Goal: Find contact information: Find contact information

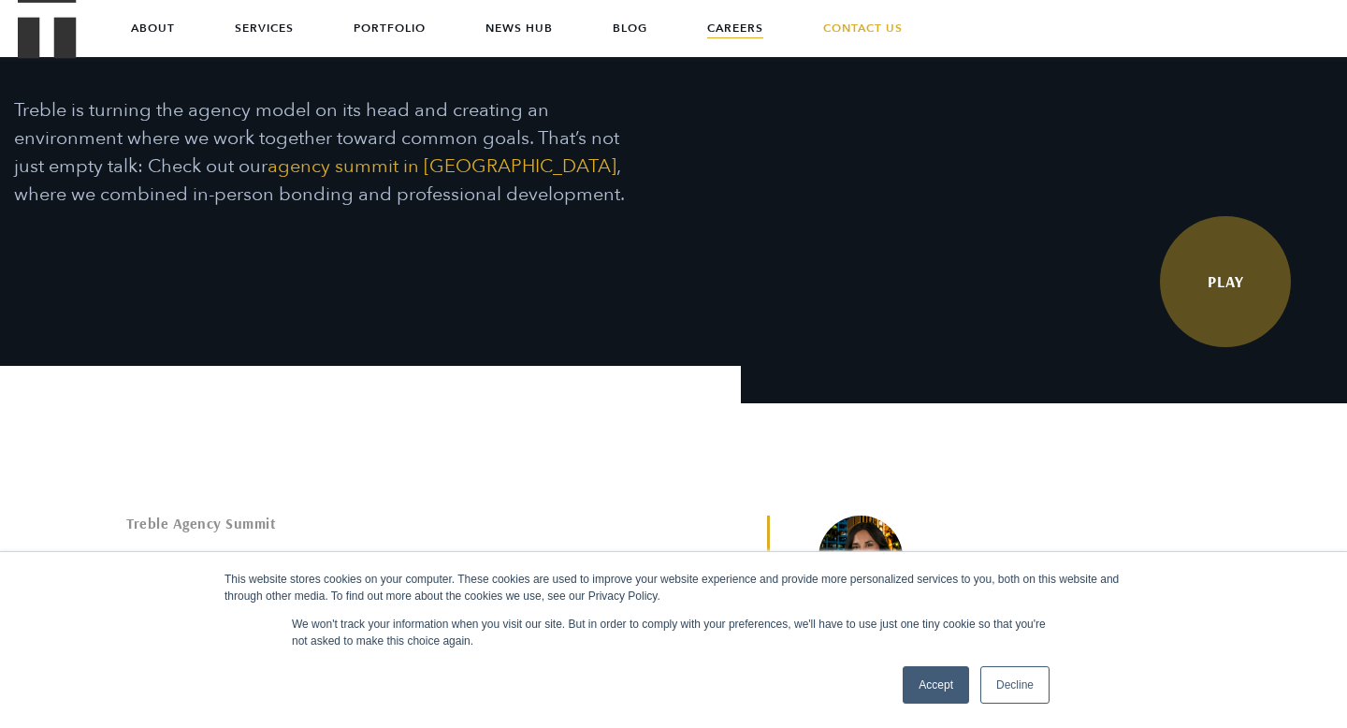
scroll to position [265, 0]
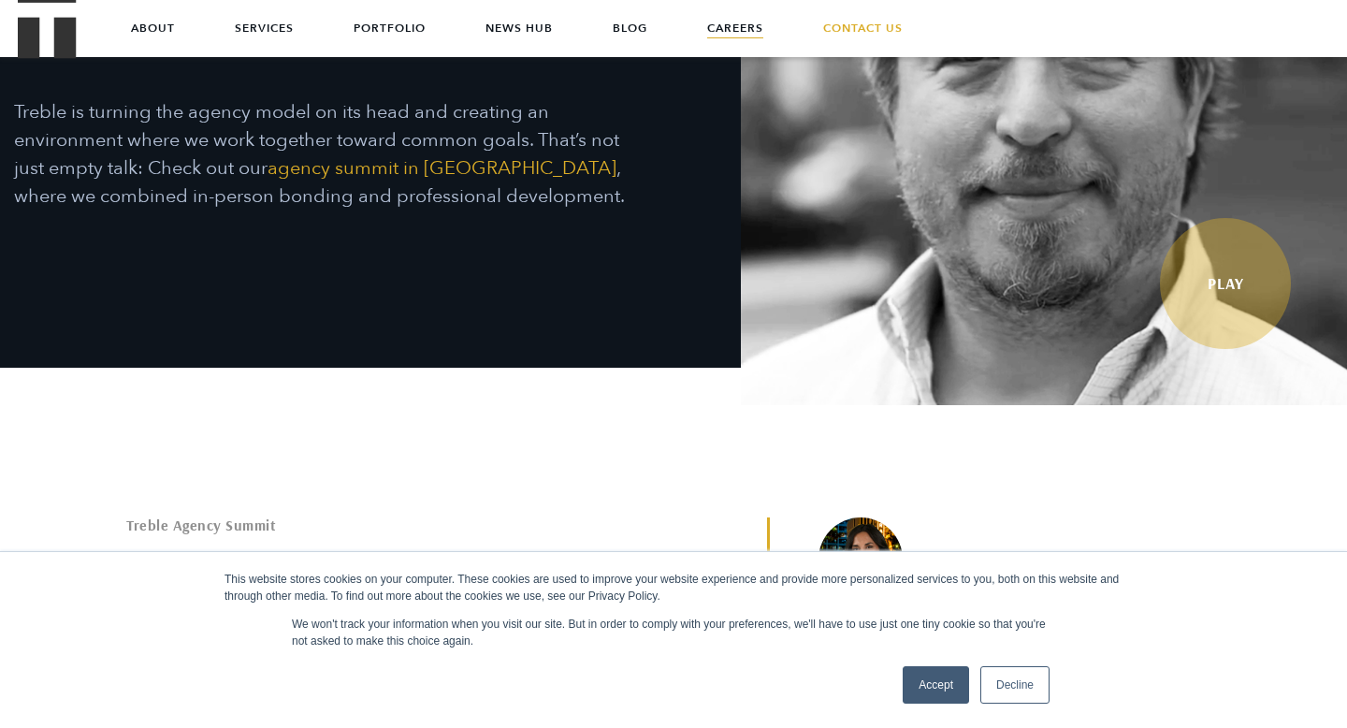
click at [932, 693] on link "Accept" at bounding box center [936, 684] width 66 height 37
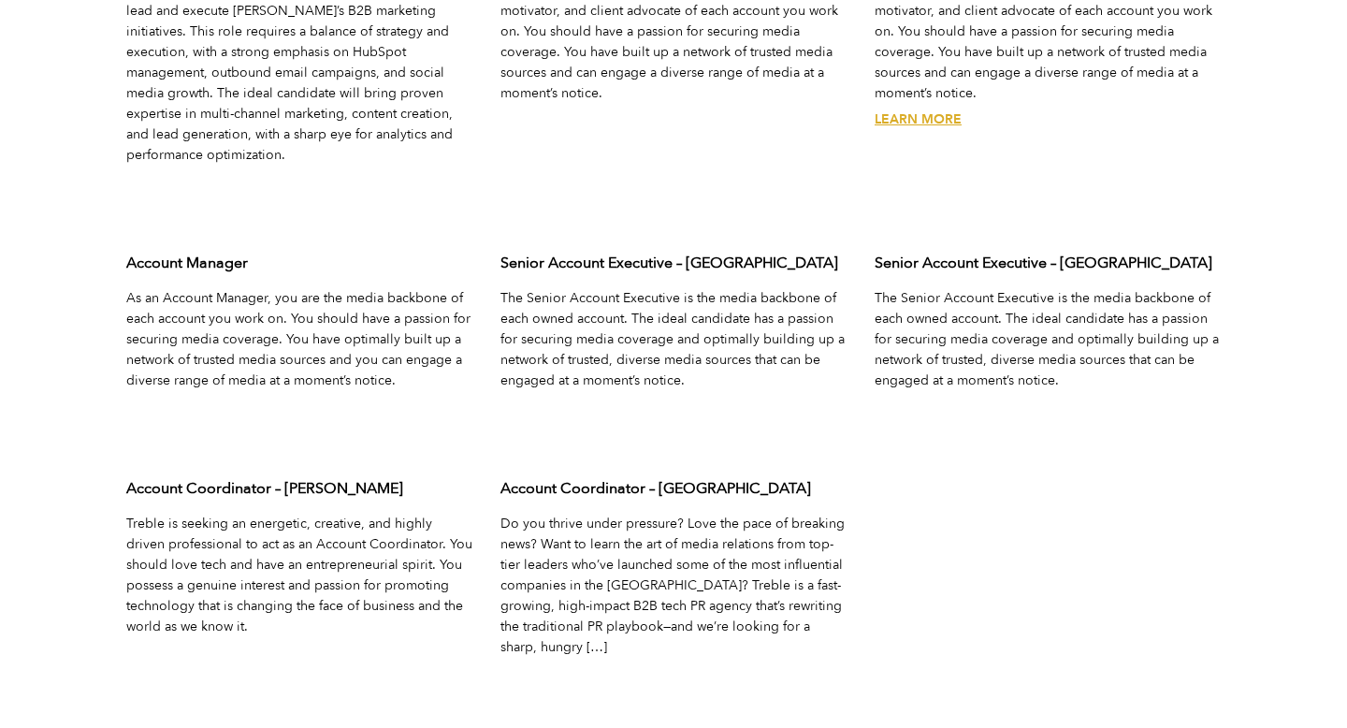
scroll to position [6124, 0]
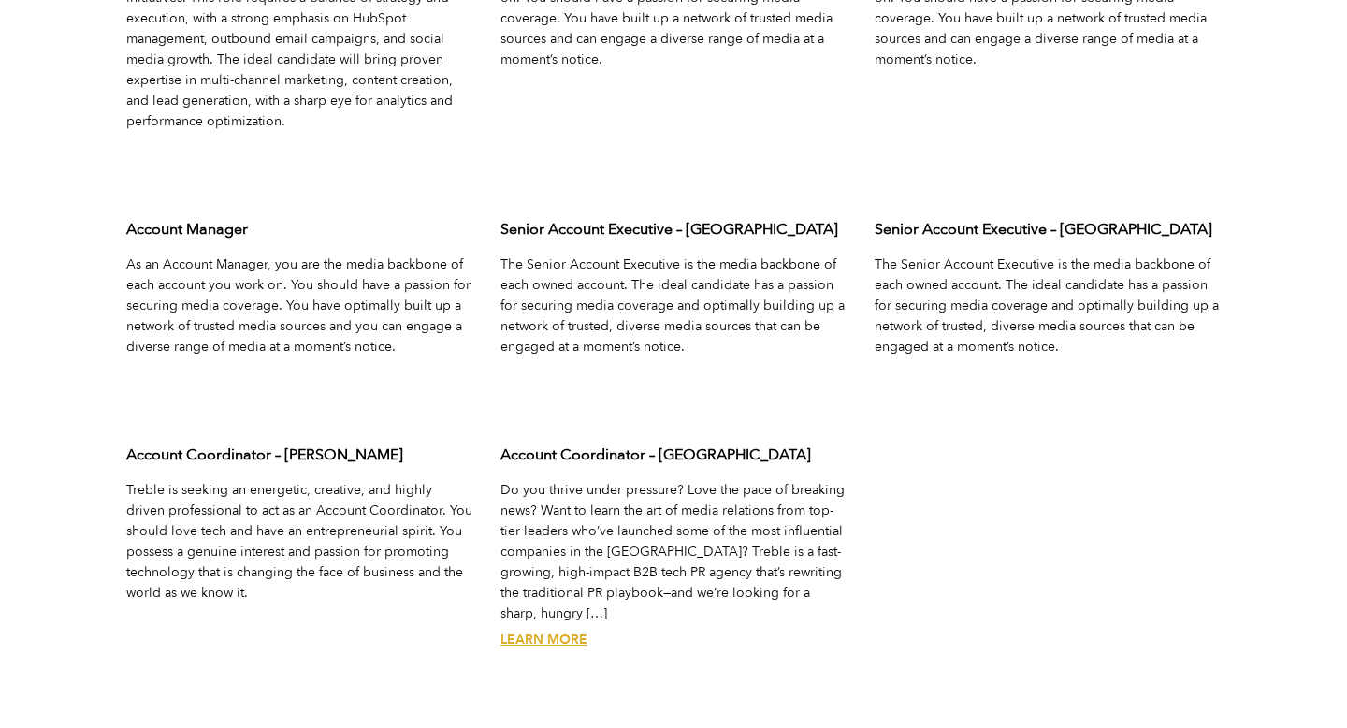
click at [563, 631] on link "Learn More" at bounding box center [544, 640] width 87 height 18
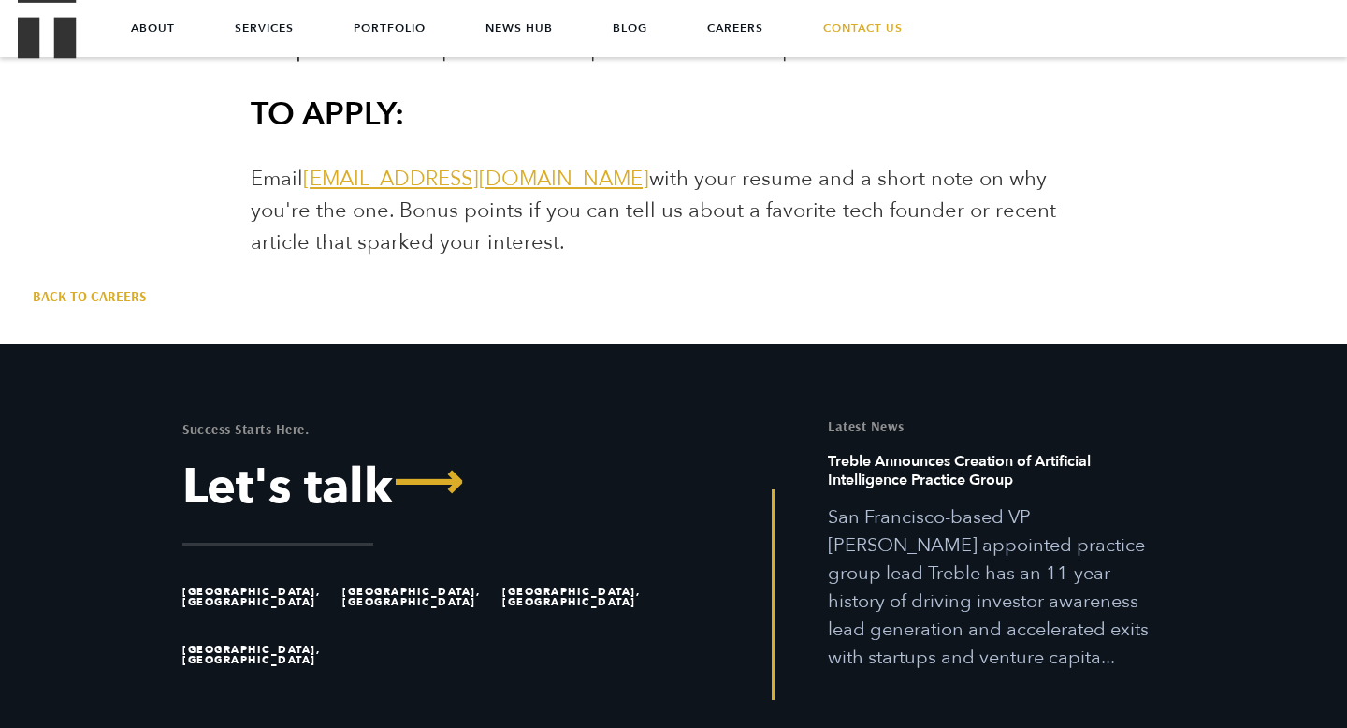
scroll to position [3371, 0]
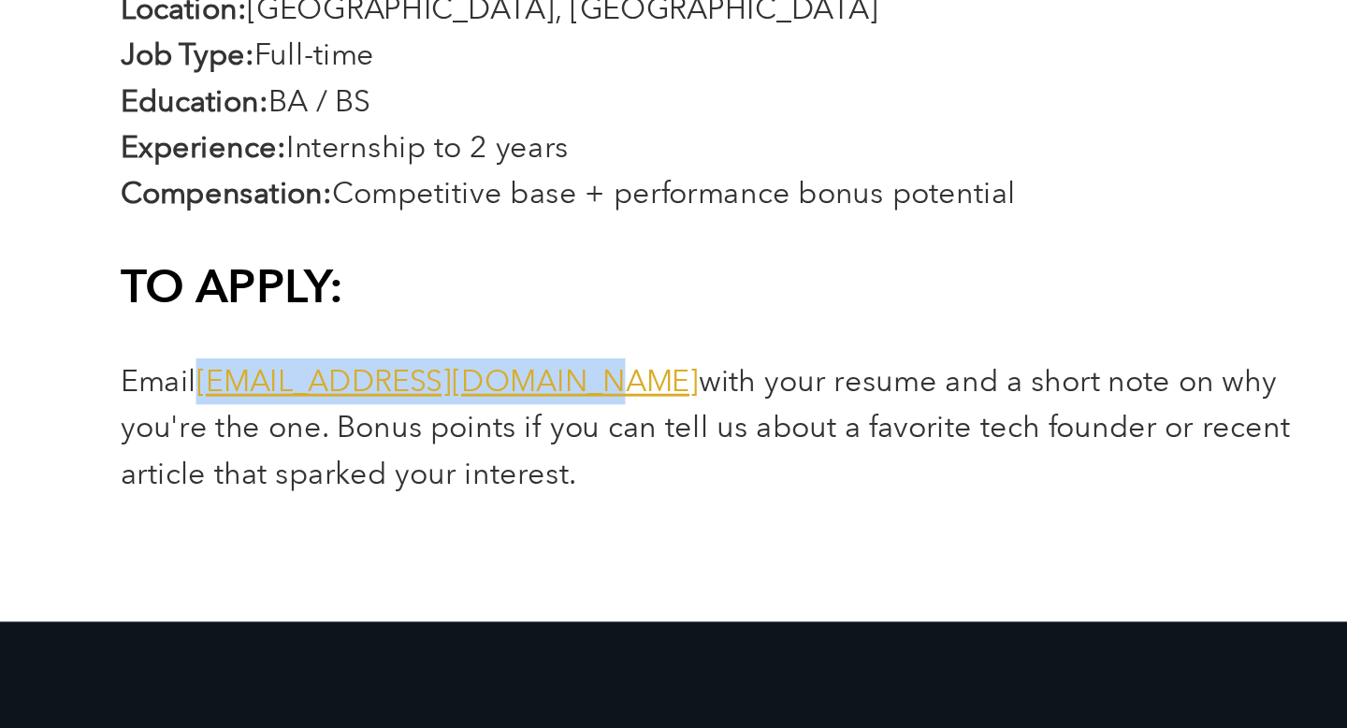
drag, startPoint x: 560, startPoint y: 381, endPoint x: 307, endPoint y: 390, distance: 253.7
click at [307, 390] on span "Email jointheteam@treblepr.com with your resume and a short note on why you're …" at bounding box center [654, 411] width 806 height 92
copy link "jointheteam@treblepr.com"
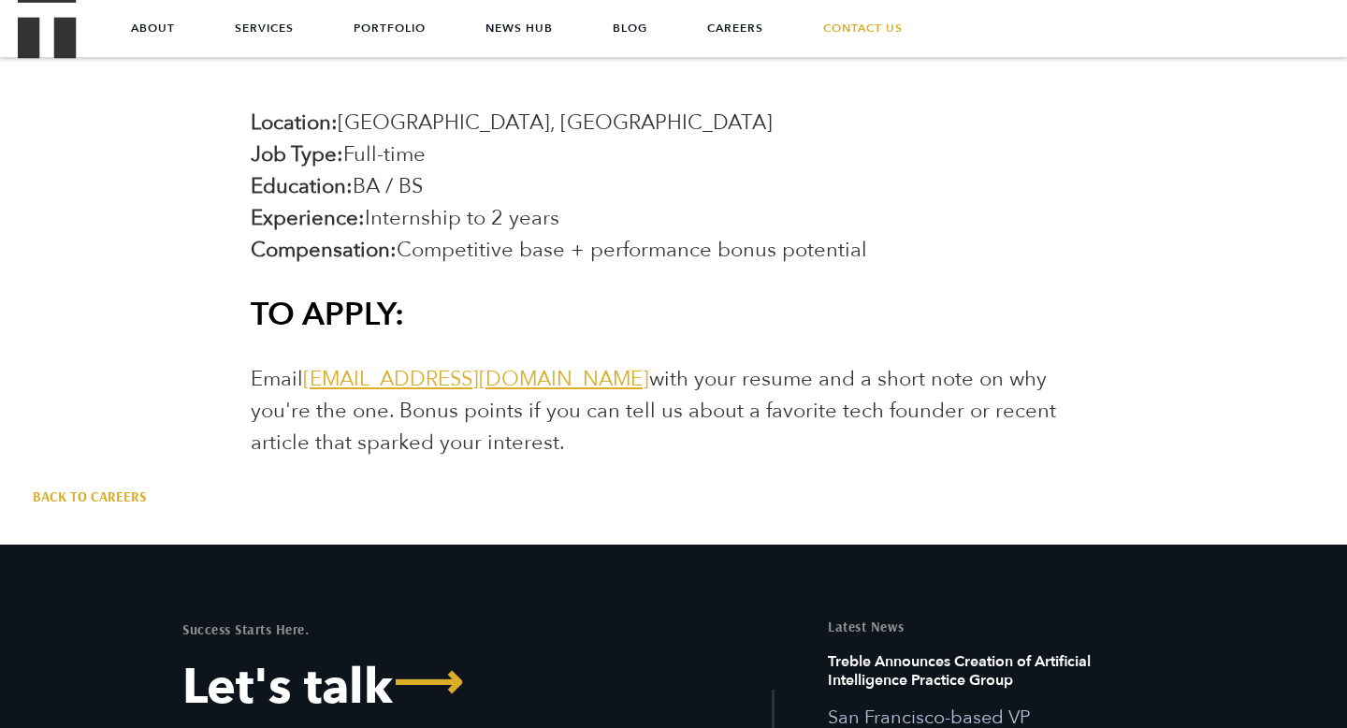
click at [625, 315] on h3 "TO APPLY:" at bounding box center [673, 314] width 845 height 41
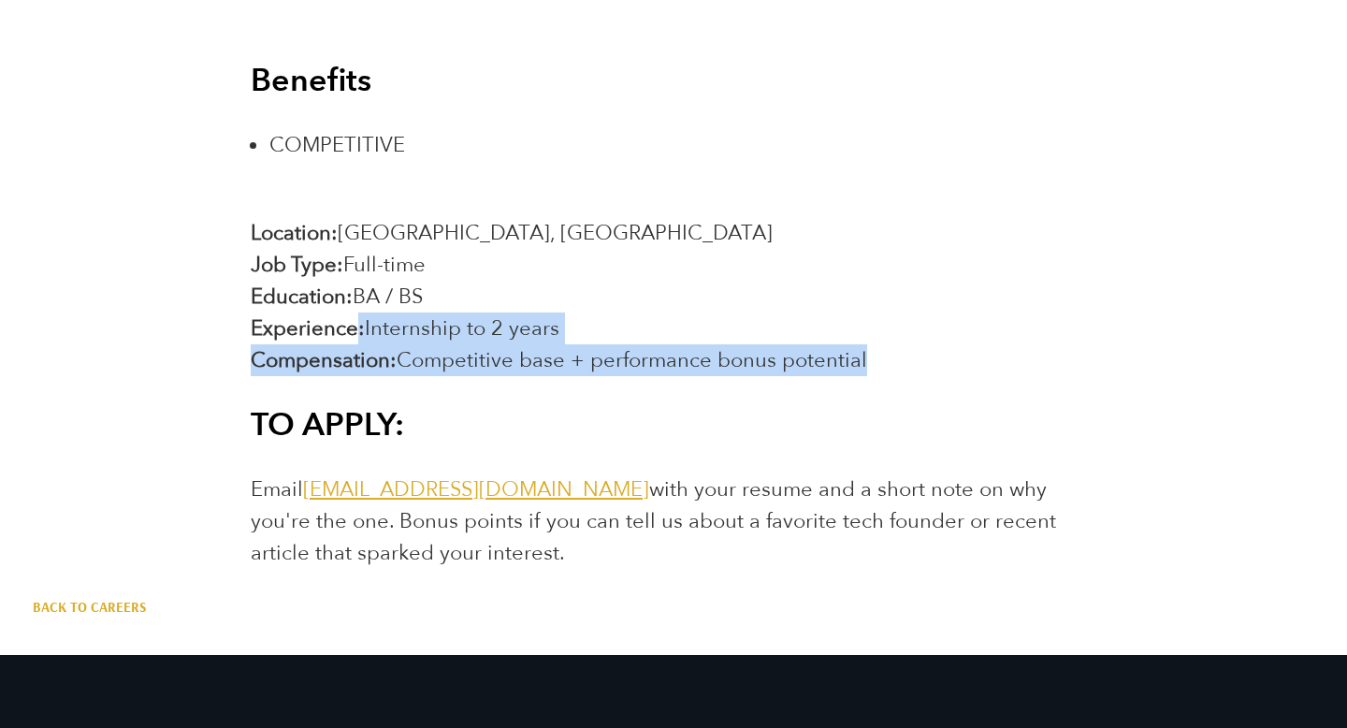
drag, startPoint x: 357, startPoint y: 323, endPoint x: 562, endPoint y: 378, distance: 212.2
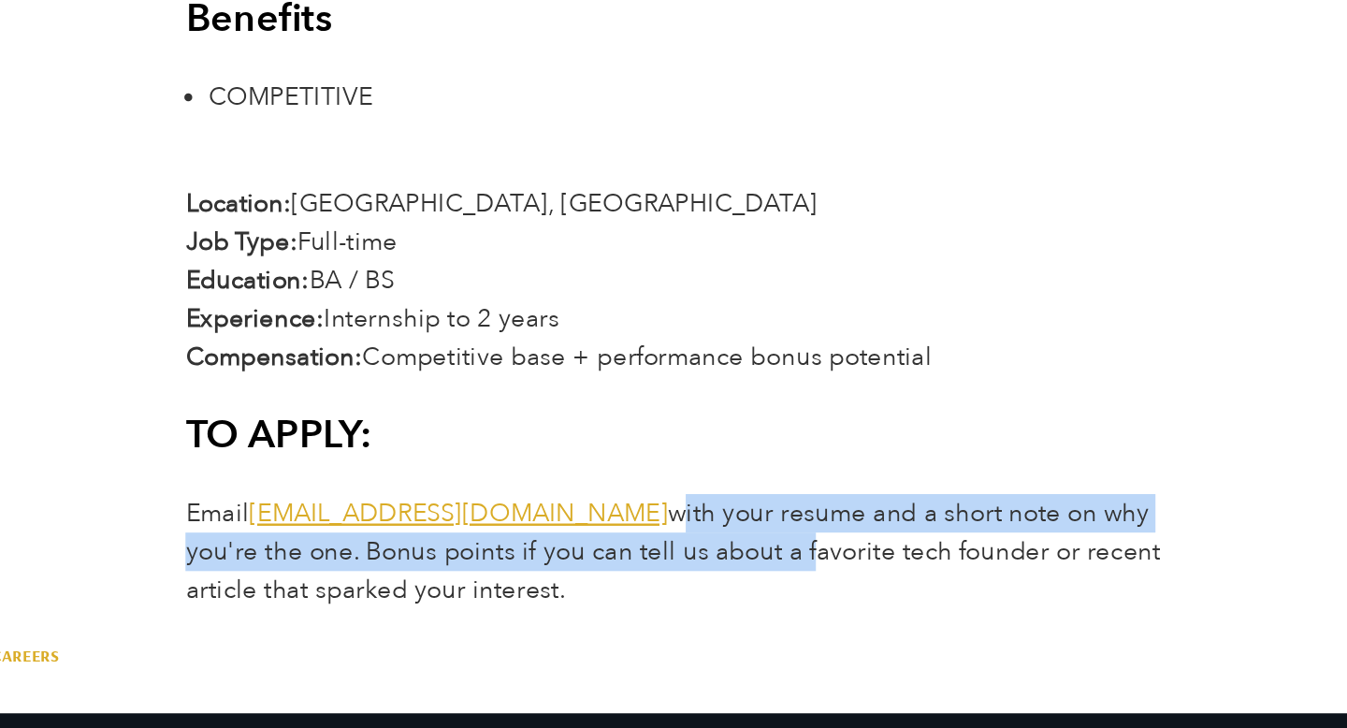
drag, startPoint x: 566, startPoint y: 491, endPoint x: 653, endPoint y: 534, distance: 97.1
click at [654, 534] on span "Email jointheteam@treblepr.com with your resume and a short note on why you're …" at bounding box center [654, 521] width 806 height 92
click at [653, 534] on span "Email jointheteam@treblepr.com with your resume and a short note on why you're …" at bounding box center [654, 521] width 806 height 92
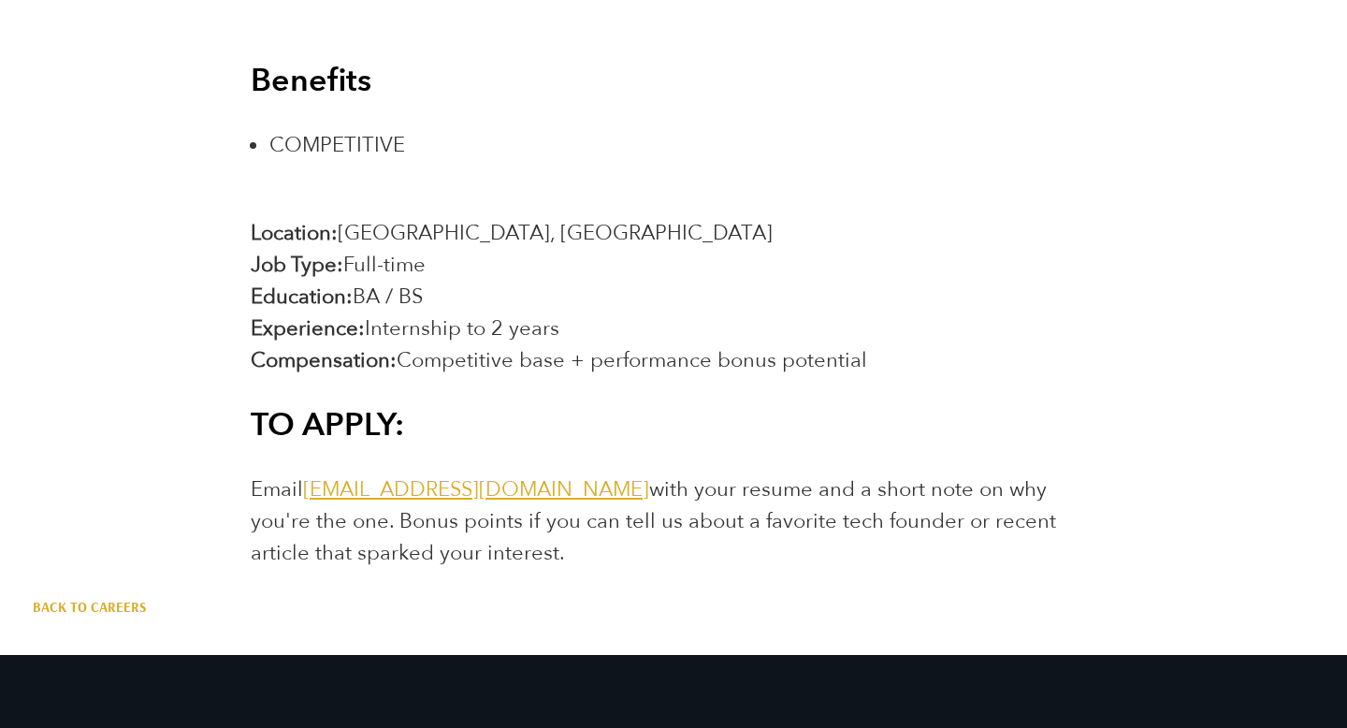
drag, startPoint x: 294, startPoint y: 528, endPoint x: 539, endPoint y: 558, distance: 247.0
click at [539, 558] on p "Email jointheteam@treblepr.com with your resume and a short note on why you're …" at bounding box center [673, 520] width 845 height 95
click at [540, 558] on p "Email jointheteam@treblepr.com with your resume and a short note on why you're …" at bounding box center [673, 520] width 845 height 95
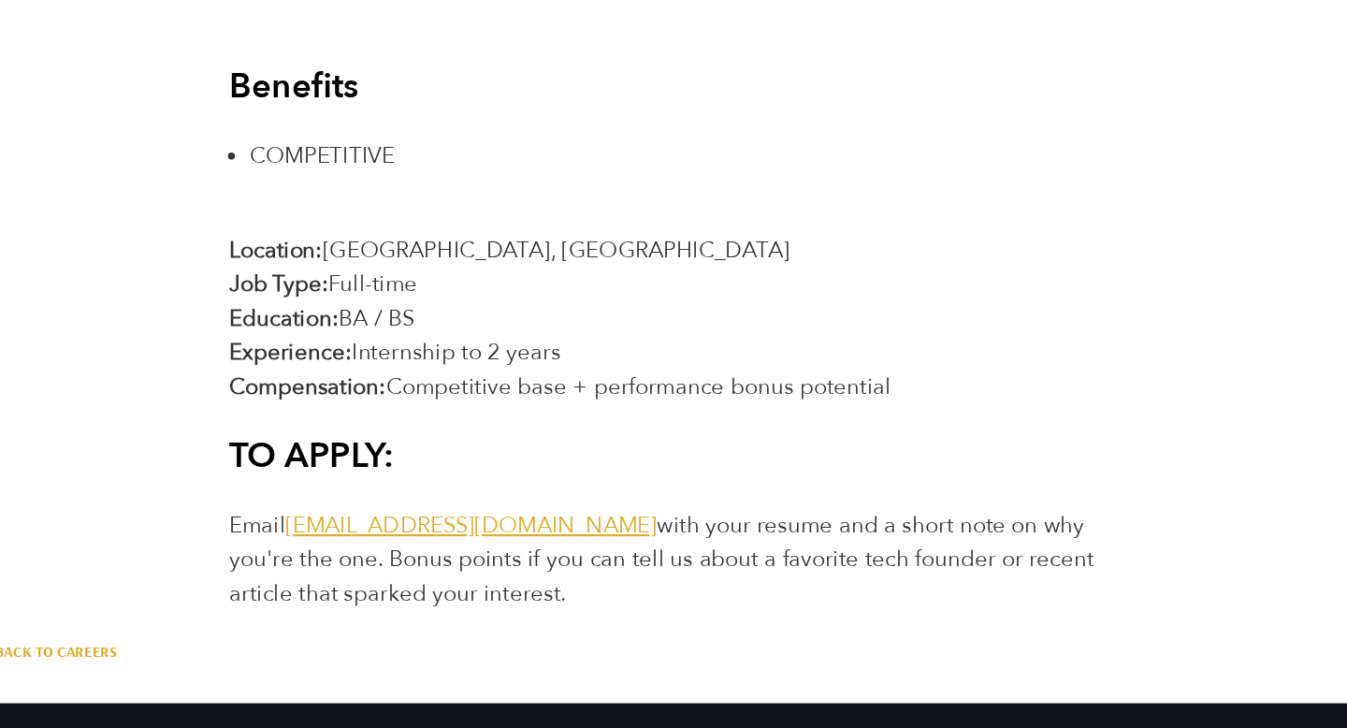
drag, startPoint x: 424, startPoint y: 520, endPoint x: 464, endPoint y: 557, distance: 54.3
click at [464, 557] on p "Email jointheteam@treblepr.com with your resume and a short note on why you're …" at bounding box center [673, 520] width 845 height 95
drag, startPoint x: 420, startPoint y: 521, endPoint x: 471, endPoint y: 546, distance: 56.1
click at [471, 546] on p "Email jointheteam@treblepr.com with your resume and a short note on why you're …" at bounding box center [673, 520] width 845 height 95
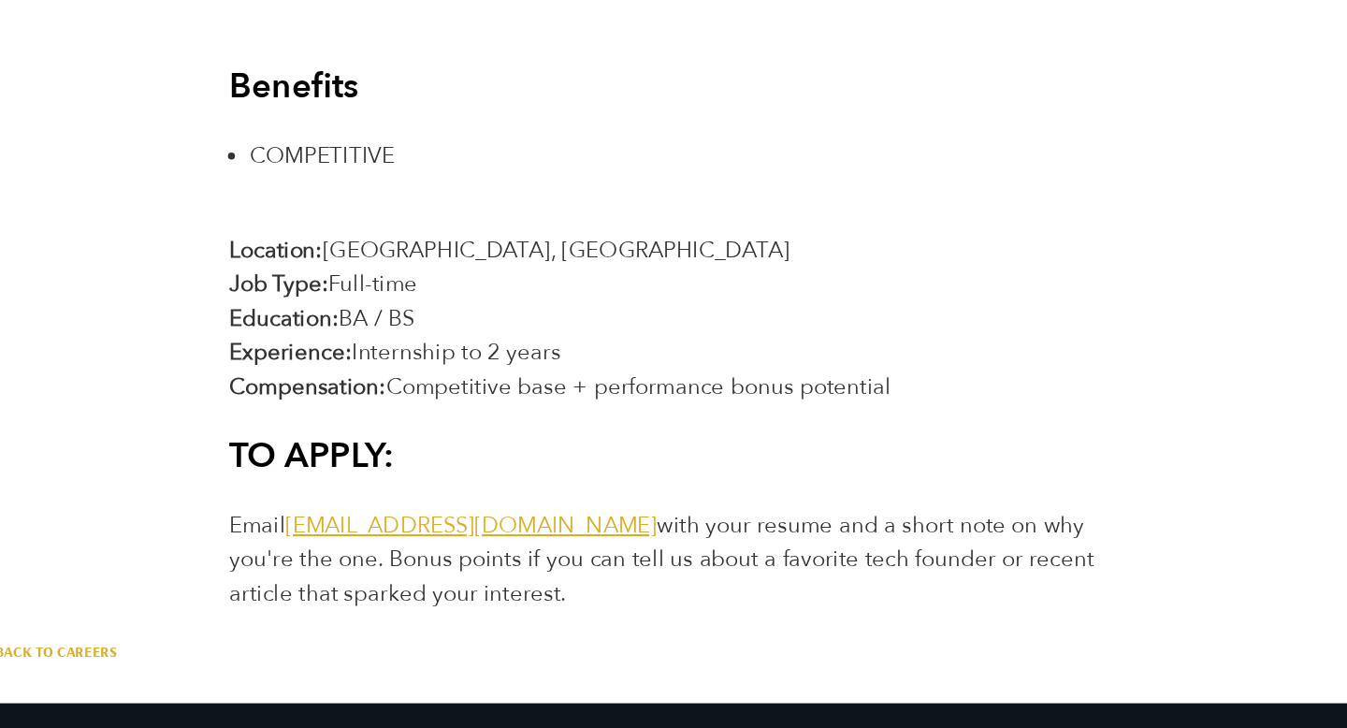
click at [471, 546] on p "Email jointheteam@treblepr.com with your resume and a short note on why you're …" at bounding box center [673, 520] width 845 height 95
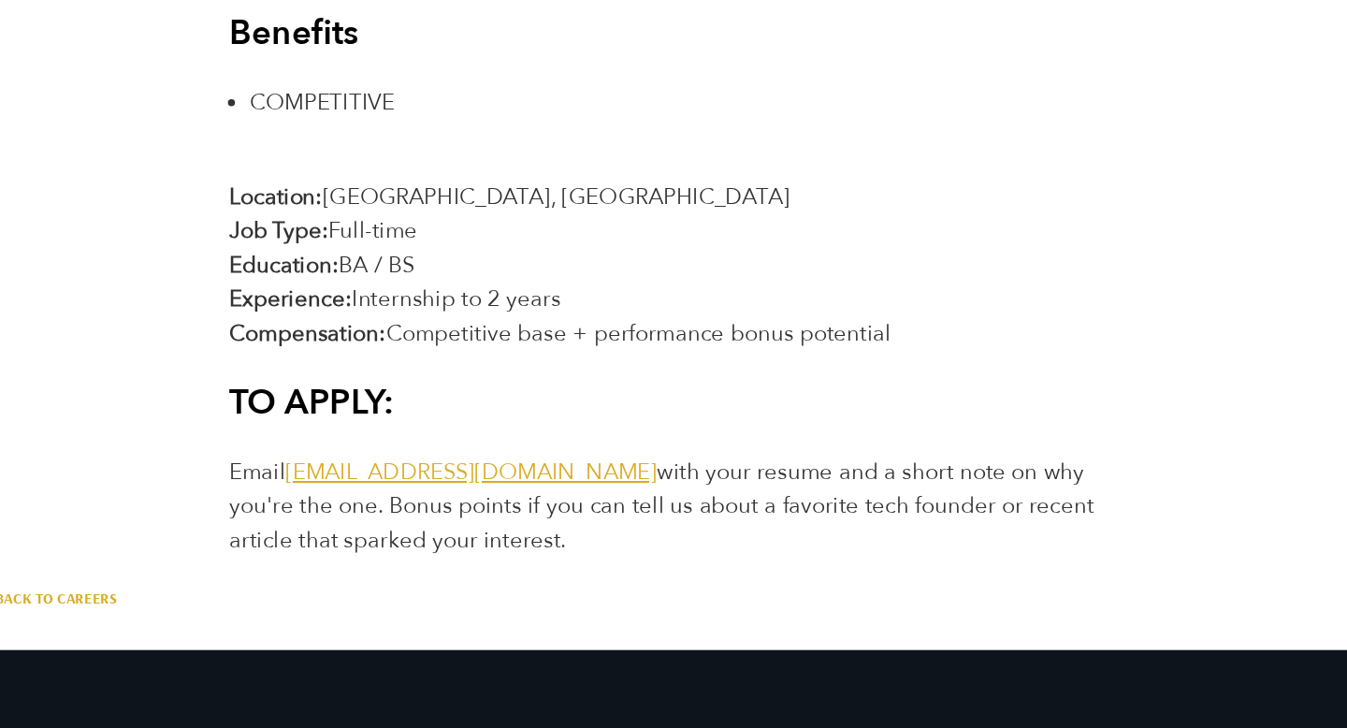
scroll to position [3269, 0]
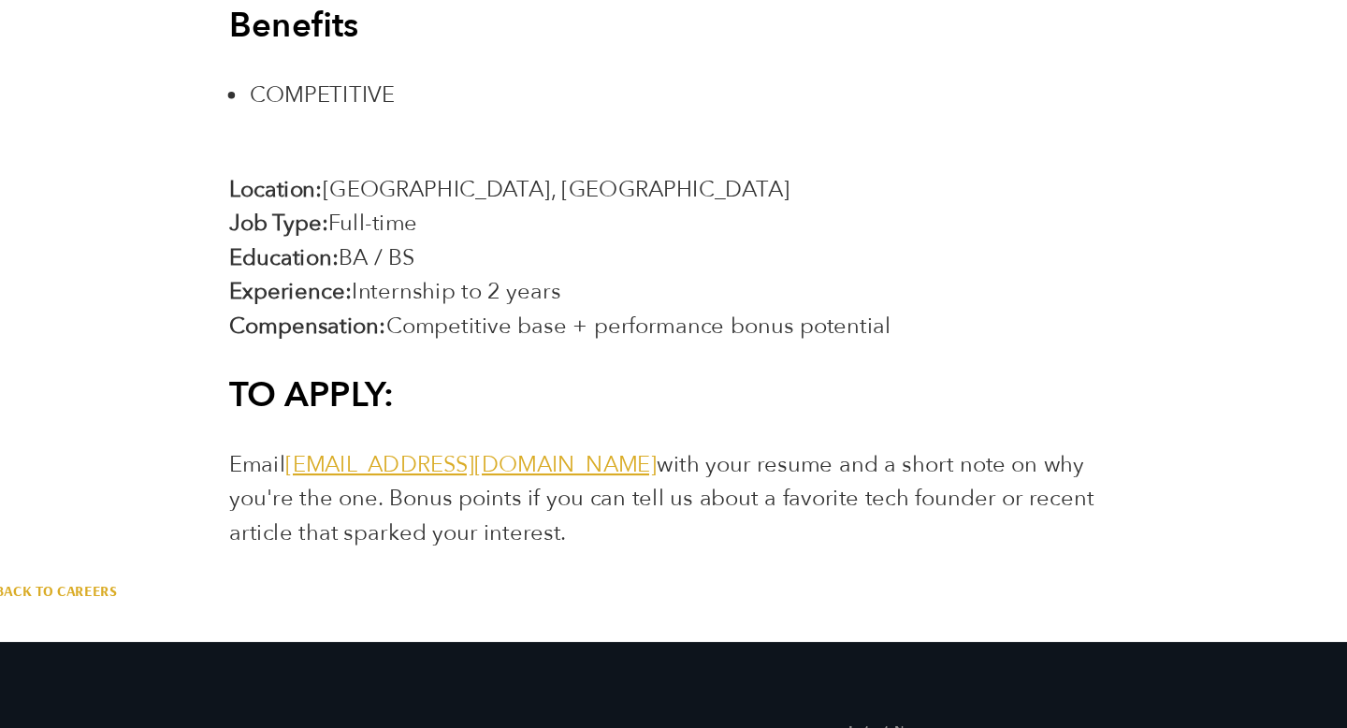
drag, startPoint x: 575, startPoint y: 480, endPoint x: 617, endPoint y: 530, distance: 64.5
click at [617, 530] on p "Email jointheteam@treblepr.com with your resume and a short note on why you're …" at bounding box center [673, 512] width 845 height 95
drag, startPoint x: 297, startPoint y: 520, endPoint x: 485, endPoint y: 549, distance: 190.3
click at [485, 549] on p "Email jointheteam@treblepr.com with your resume and a short note on why you're …" at bounding box center [673, 512] width 845 height 95
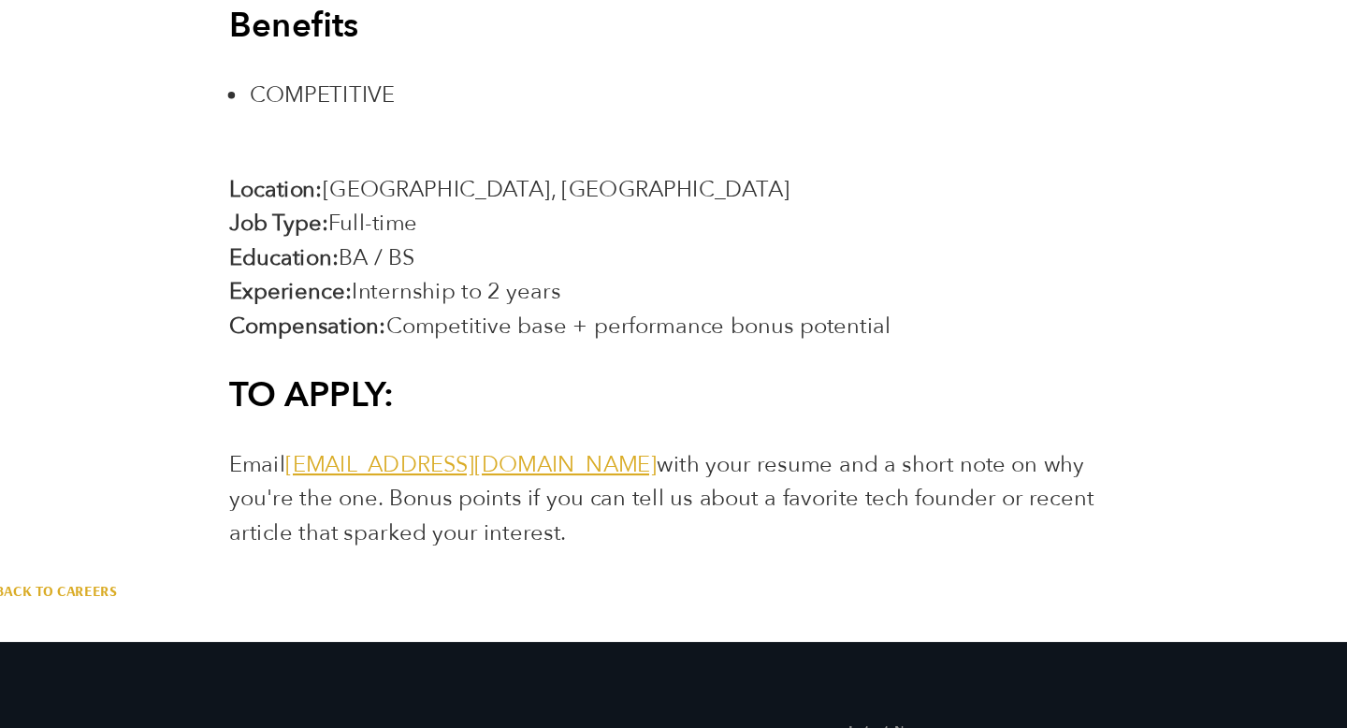
click at [485, 549] on p "Email jointheteam@treblepr.com with your resume and a short note on why you're …" at bounding box center [673, 512] width 845 height 95
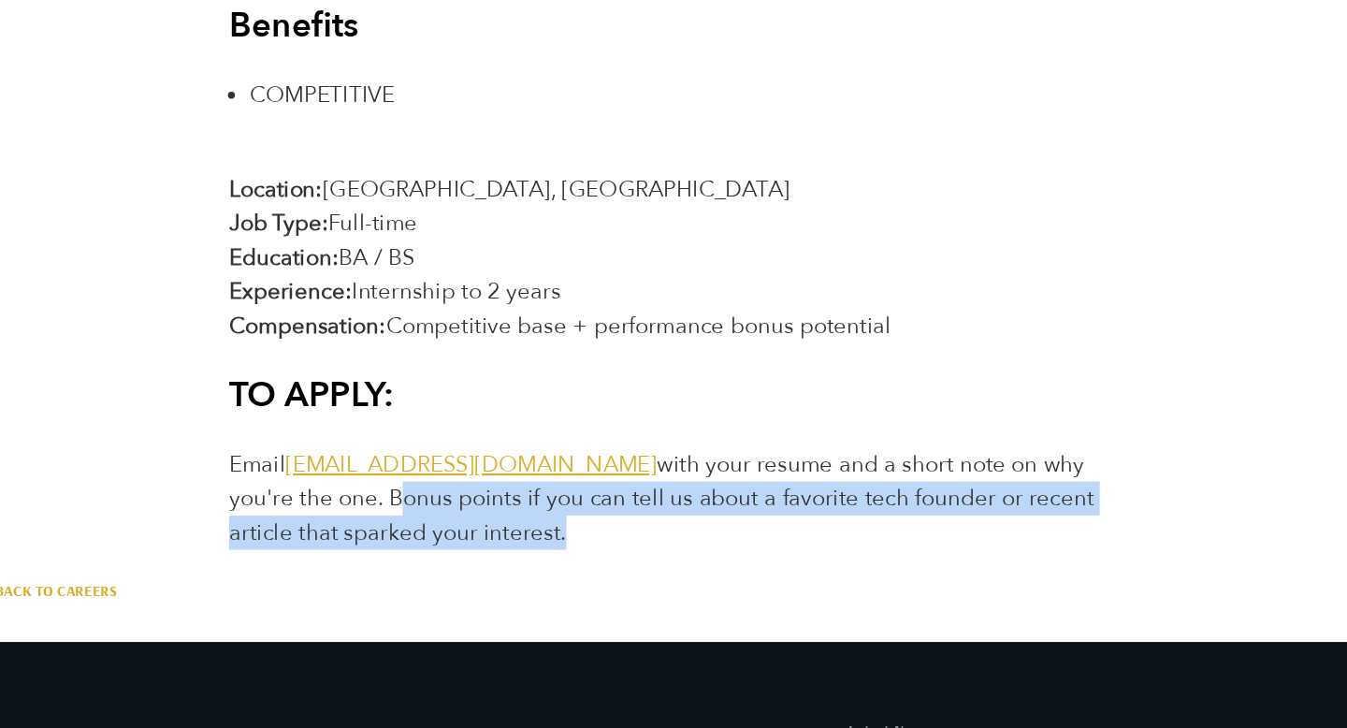
drag, startPoint x: 485, startPoint y: 549, endPoint x: 327, endPoint y: 513, distance: 162.3
click at [327, 513] on p "Email jointheteam@treblepr.com with your resume and a short note on why you're …" at bounding box center [673, 512] width 845 height 95
click at [327, 513] on span "Email jointheteam@treblepr.com with your resume and a short note on why you're …" at bounding box center [654, 513] width 806 height 92
drag, startPoint x: 300, startPoint y: 512, endPoint x: 514, endPoint y: 560, distance: 218.6
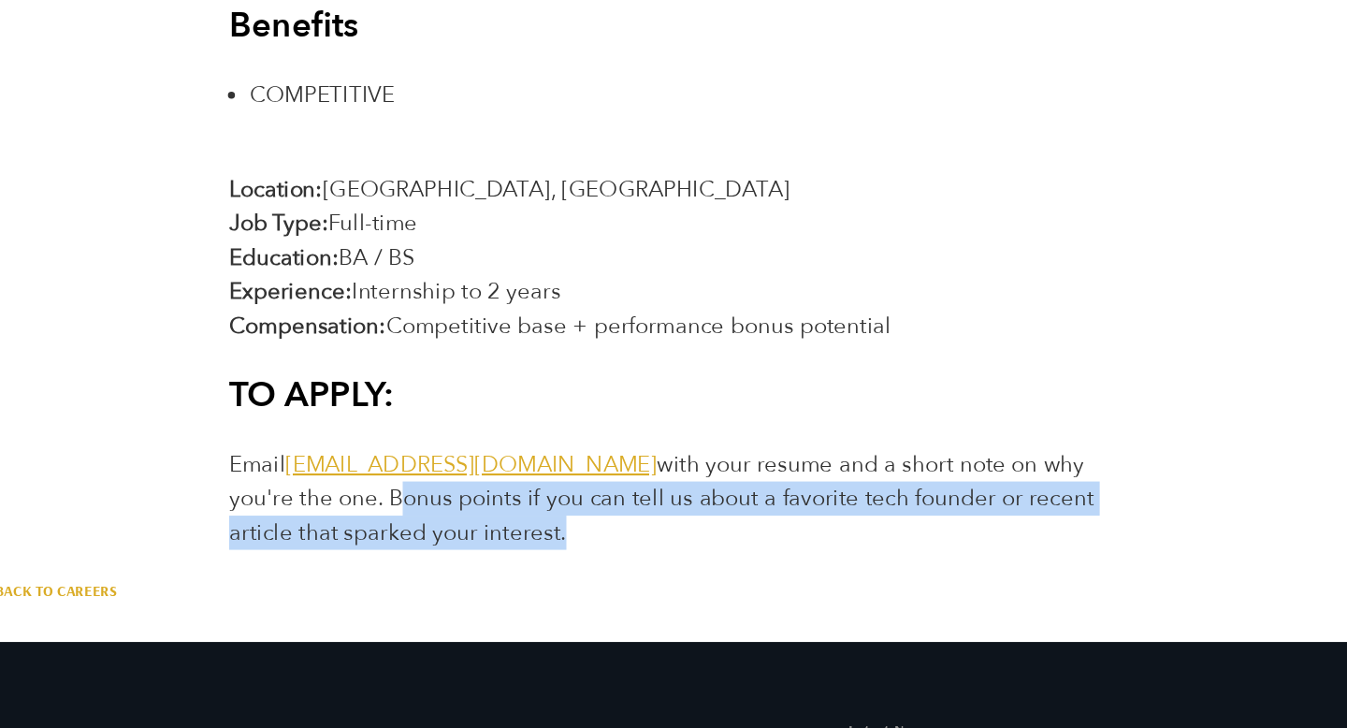
drag, startPoint x: 514, startPoint y: 560, endPoint x: 302, endPoint y: 514, distance: 216.4
click at [302, 514] on span "Email jointheteam@treblepr.com with your resume and a short note on why you're …" at bounding box center [654, 513] width 806 height 92
drag, startPoint x: 302, startPoint y: 514, endPoint x: 542, endPoint y: 560, distance: 243.9
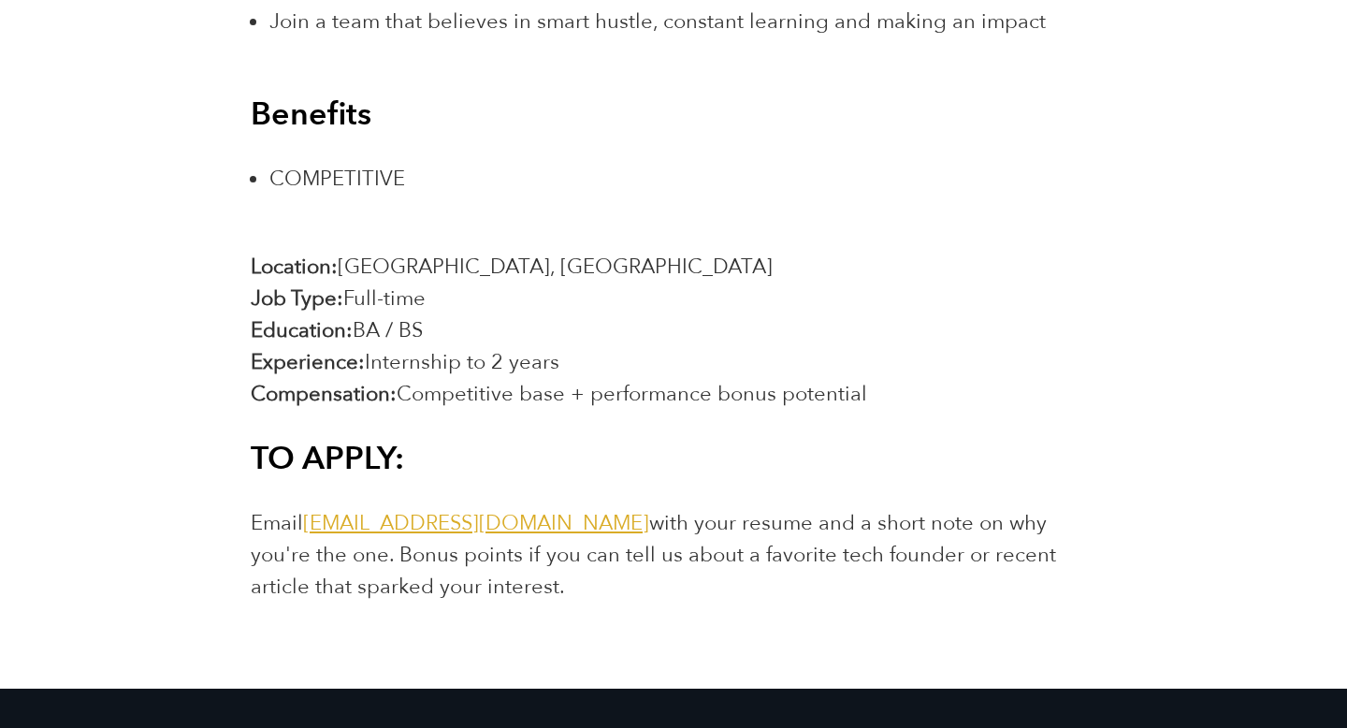
scroll to position [3254, 0]
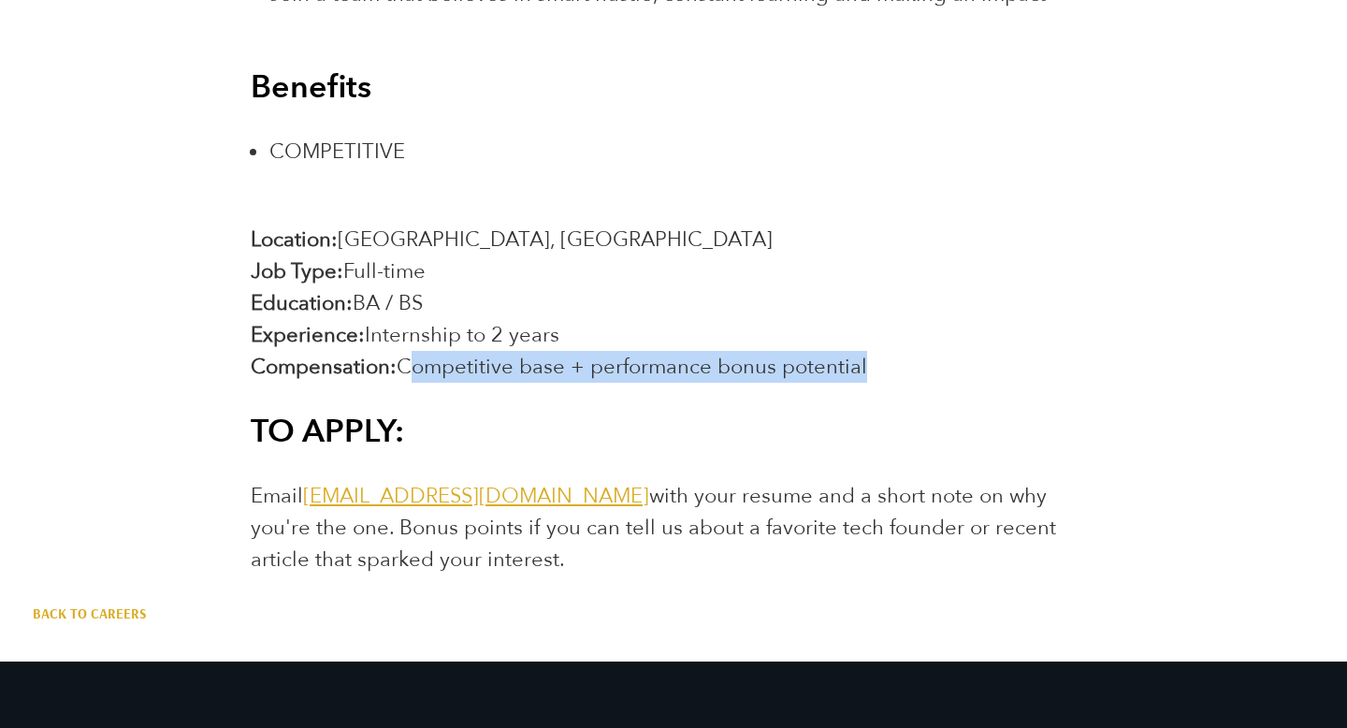
drag, startPoint x: 406, startPoint y: 370, endPoint x: 621, endPoint y: 401, distance: 217.6
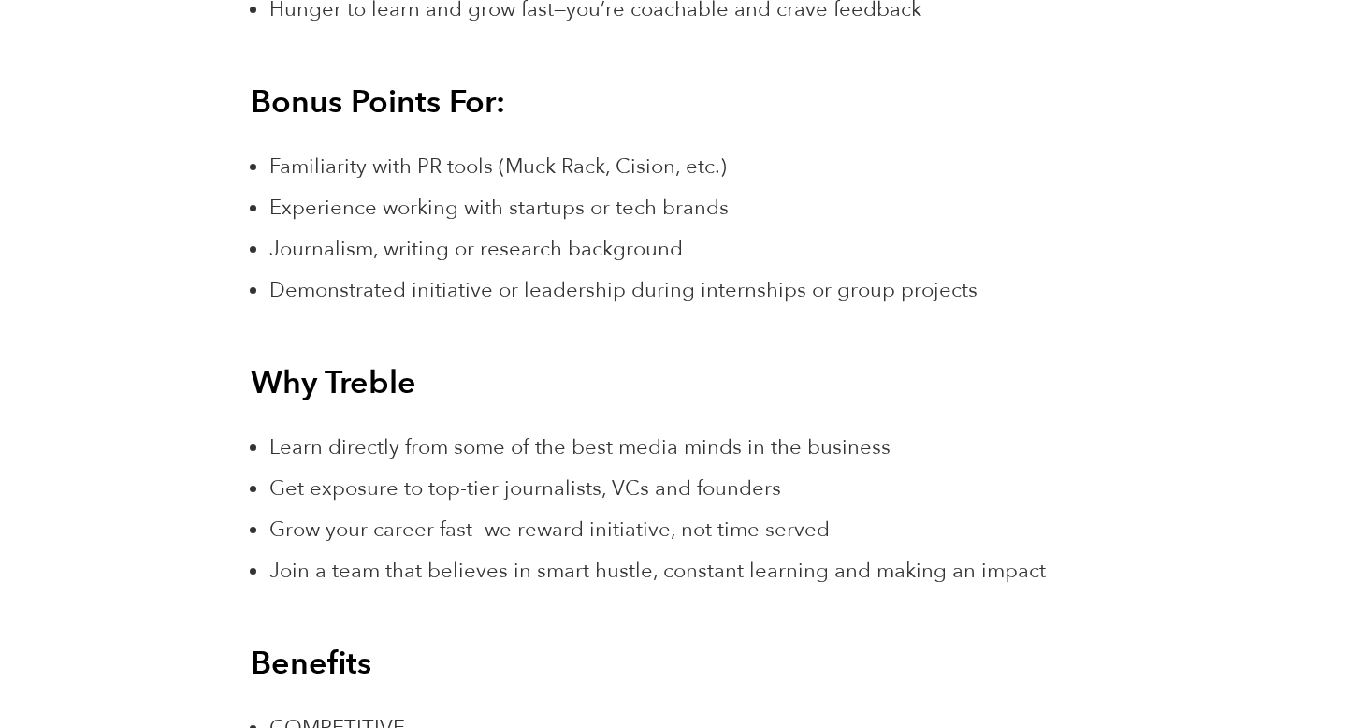
scroll to position [2867, 0]
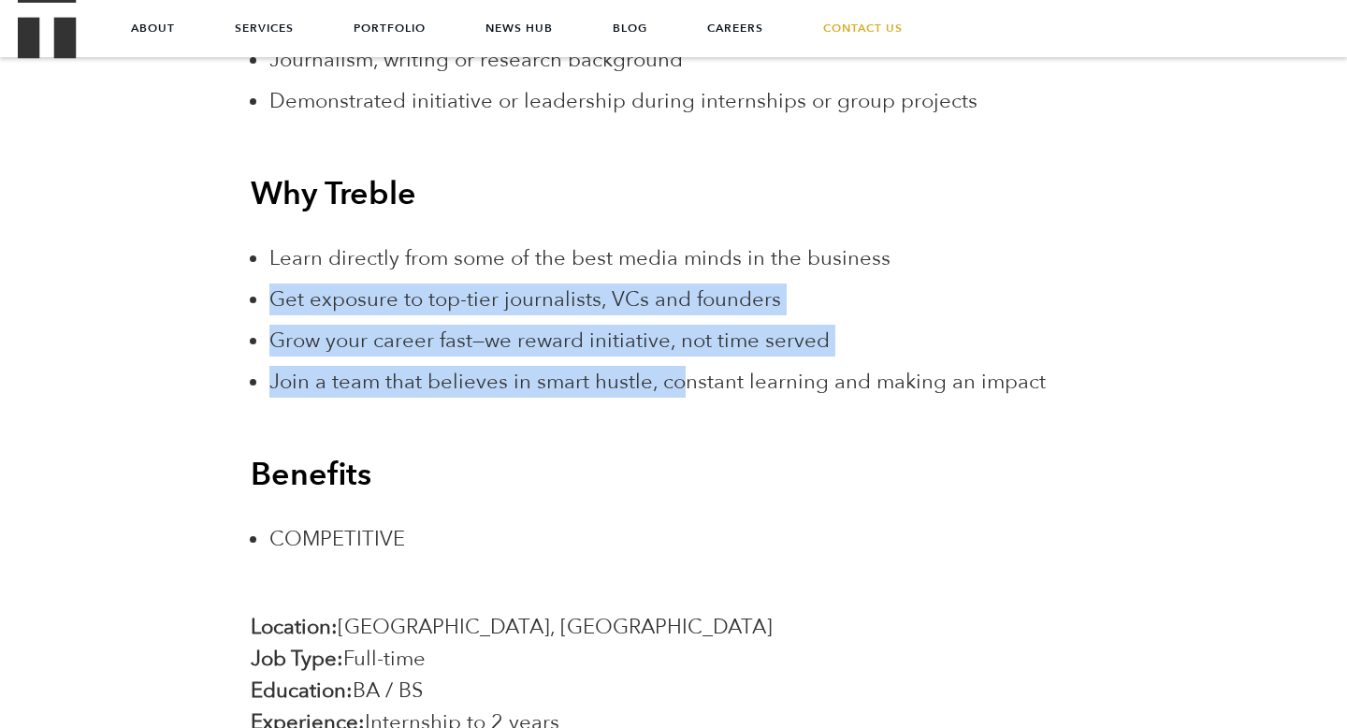
drag, startPoint x: 257, startPoint y: 295, endPoint x: 681, endPoint y: 382, distance: 432.7
click at [678, 380] on ul "Learn directly from some of the best media minds in the business Get exposure t…" at bounding box center [682, 319] width 826 height 155
click at [681, 382] on span "Join a team that believes in smart hustle, constant learning and making an impa…" at bounding box center [657, 382] width 777 height 28
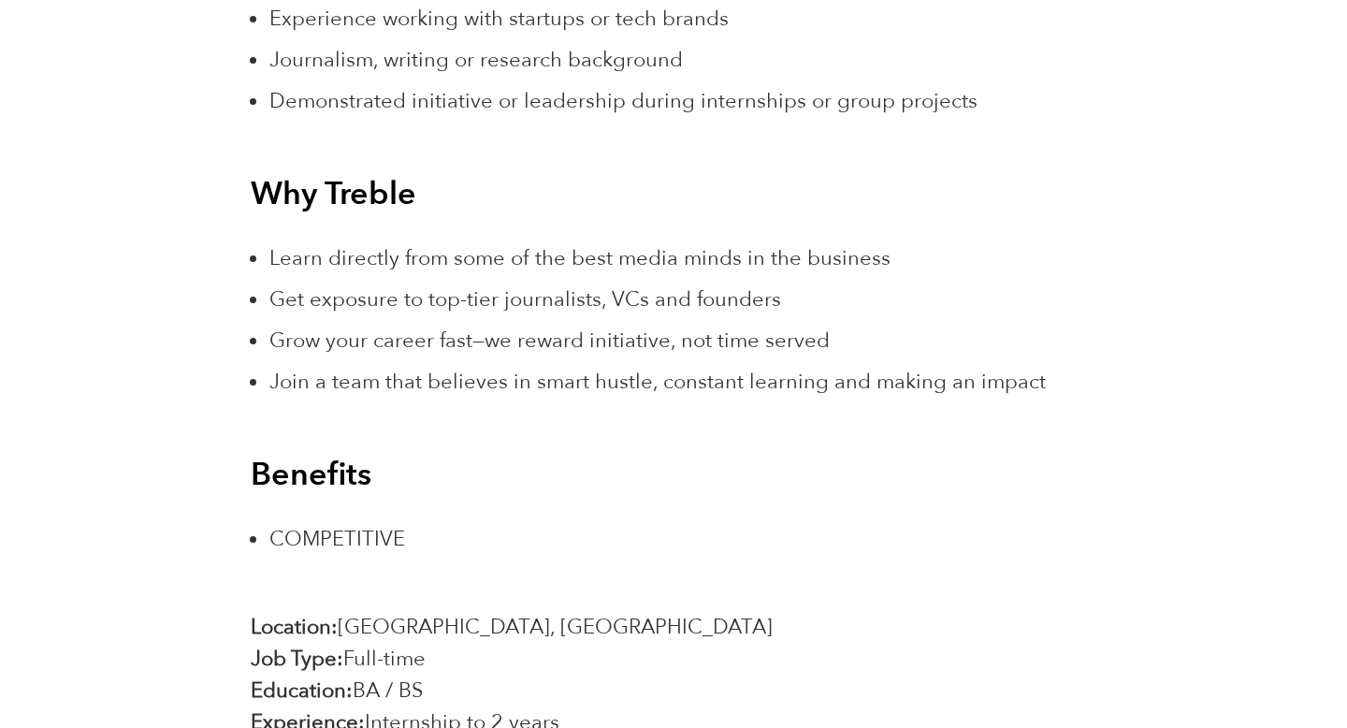
scroll to position [3181, 0]
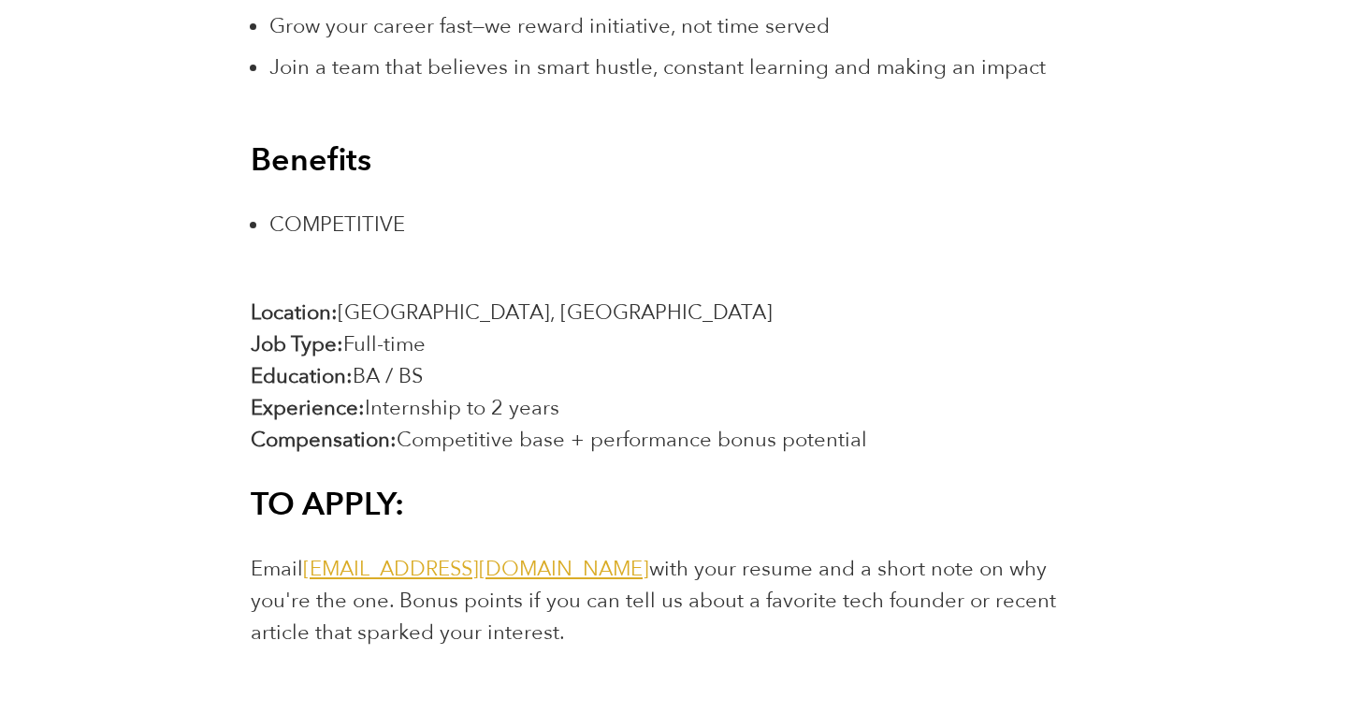
click at [316, 324] on b "Location:" at bounding box center [294, 312] width 87 height 28
